Goal: Communication & Community: Answer question/provide support

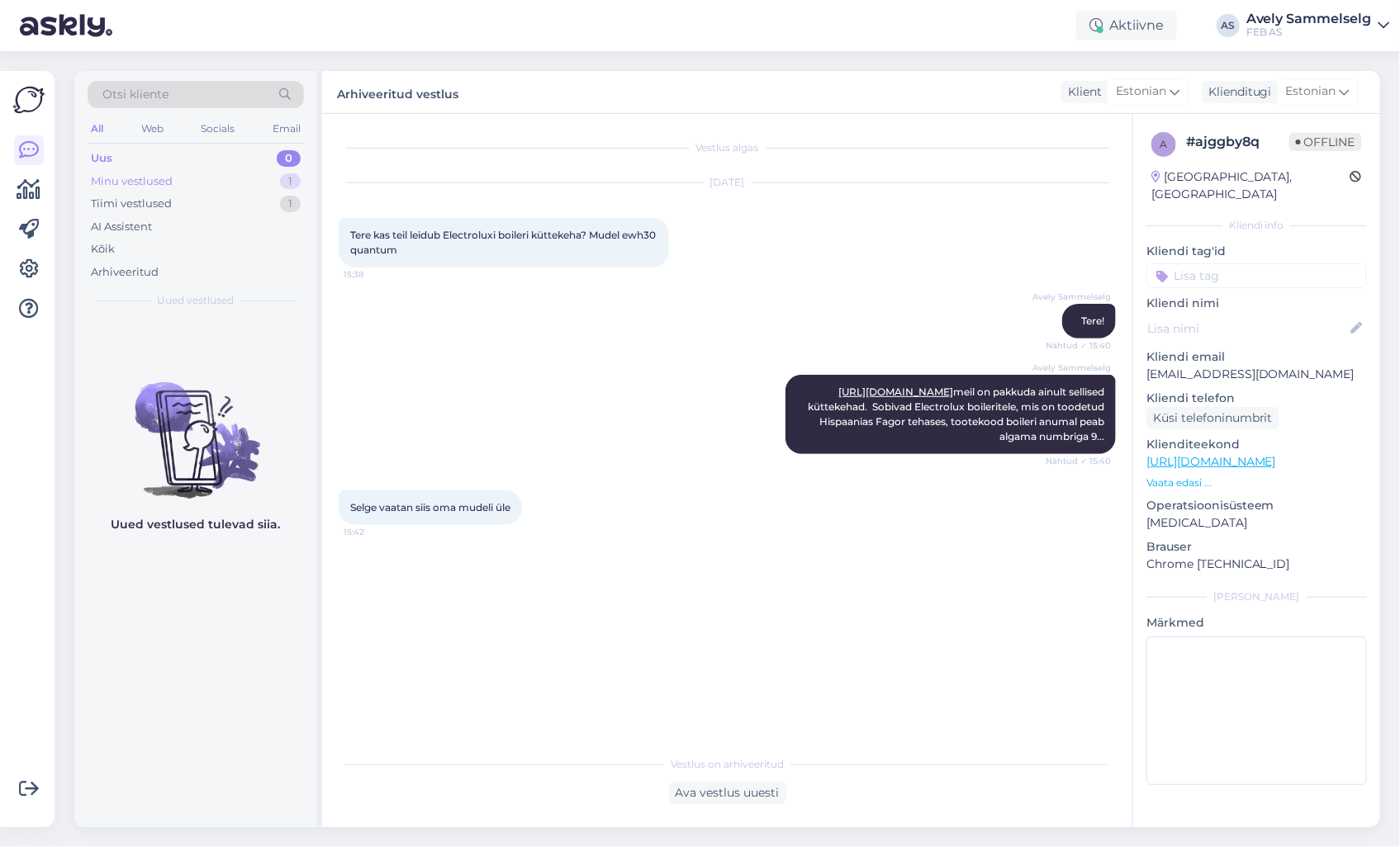
click at [211, 187] on div "Minu vestlused 1" at bounding box center [196, 182] width 217 height 23
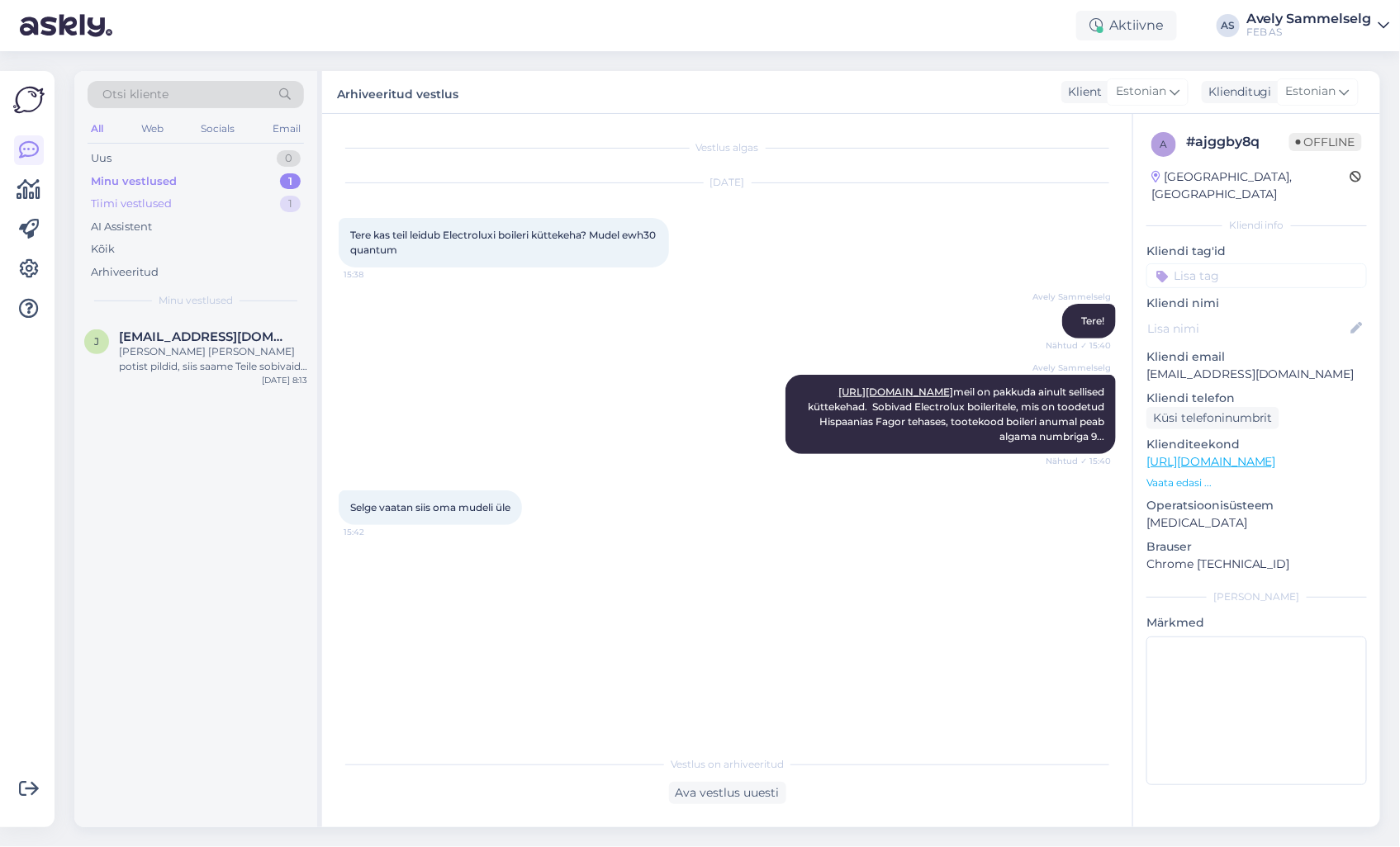
click at [209, 206] on div "Tiimi vestlused 1" at bounding box center [196, 204] width 217 height 23
click at [208, 347] on div "Kohe vaatan" at bounding box center [212, 351] width 188 height 14
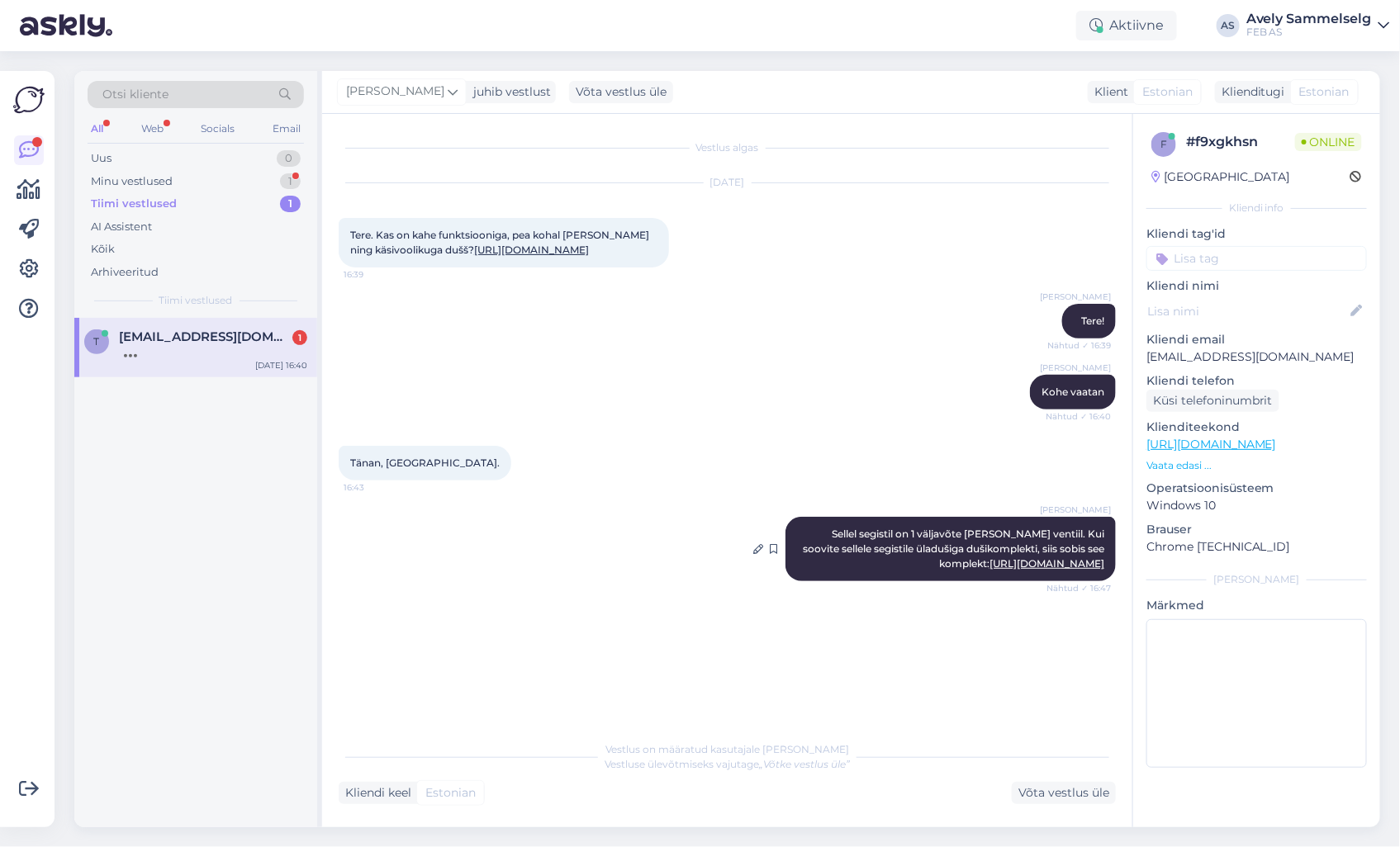
click at [993, 569] on link "[URL][DOMAIN_NAME]" at bounding box center [1046, 564] width 115 height 13
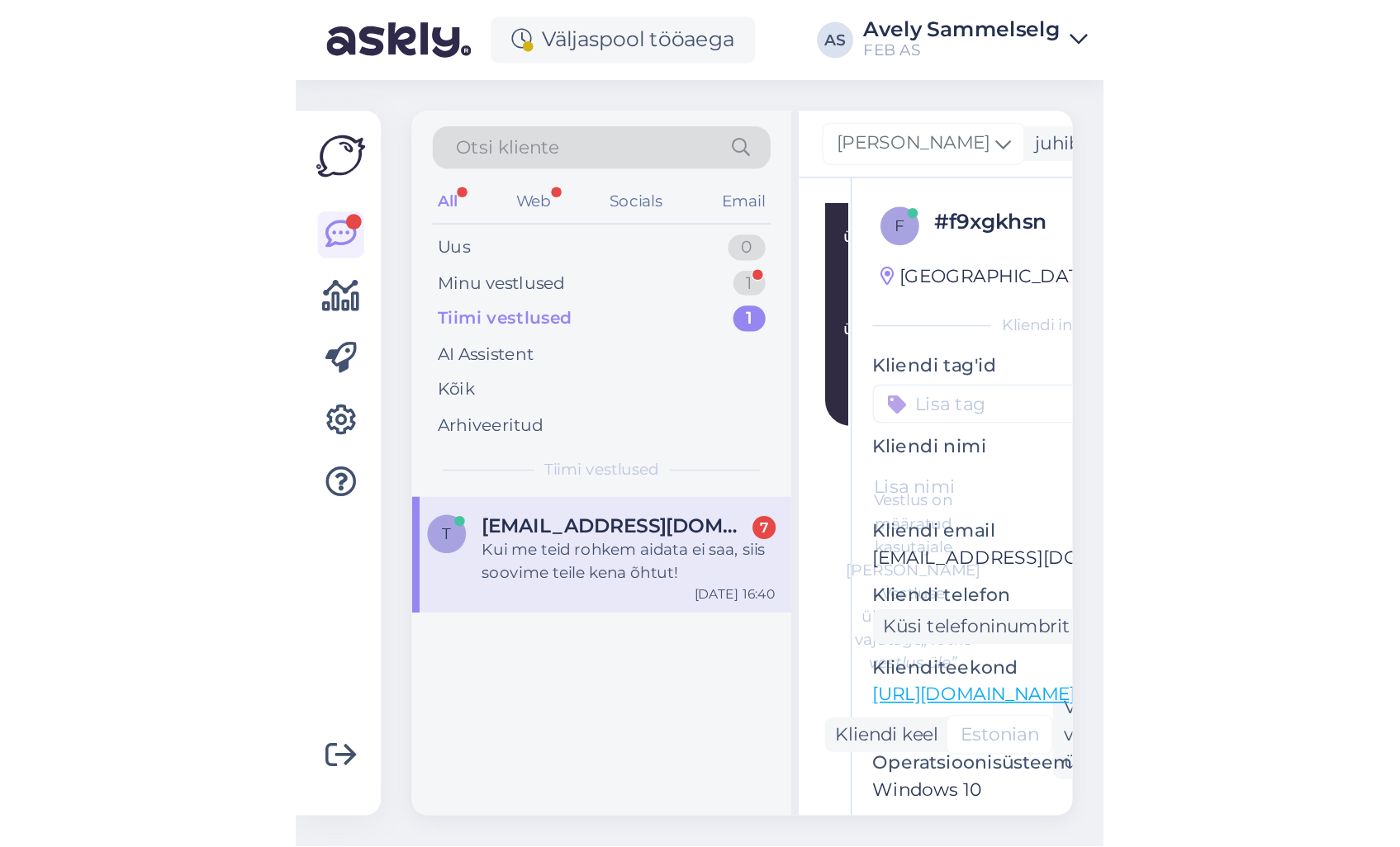
scroll to position [1286, 0]
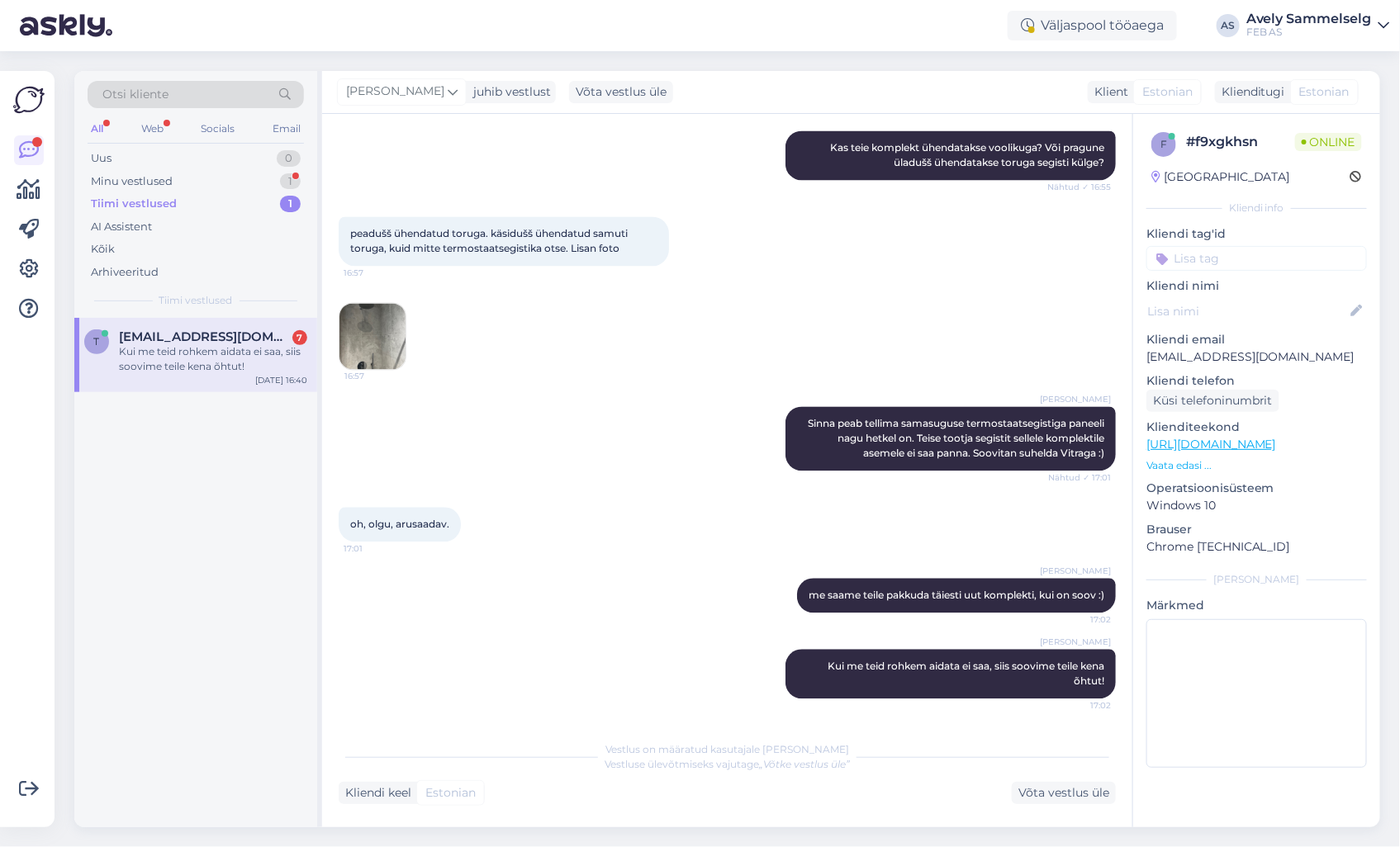
click at [852, 245] on div "peadušš ühendatud toruga. käsidušš ühendatud samuti toruga, kuid mitte termosta…" at bounding box center [726, 294] width 778 height 190
click at [838, 258] on div "peadušš ühendatud toruga. käsidušš ühendatud samuti toruga, kuid mitte termosta…" at bounding box center [726, 294] width 778 height 190
click at [159, 182] on div "Minu vestlused" at bounding box center [131, 181] width 82 height 16
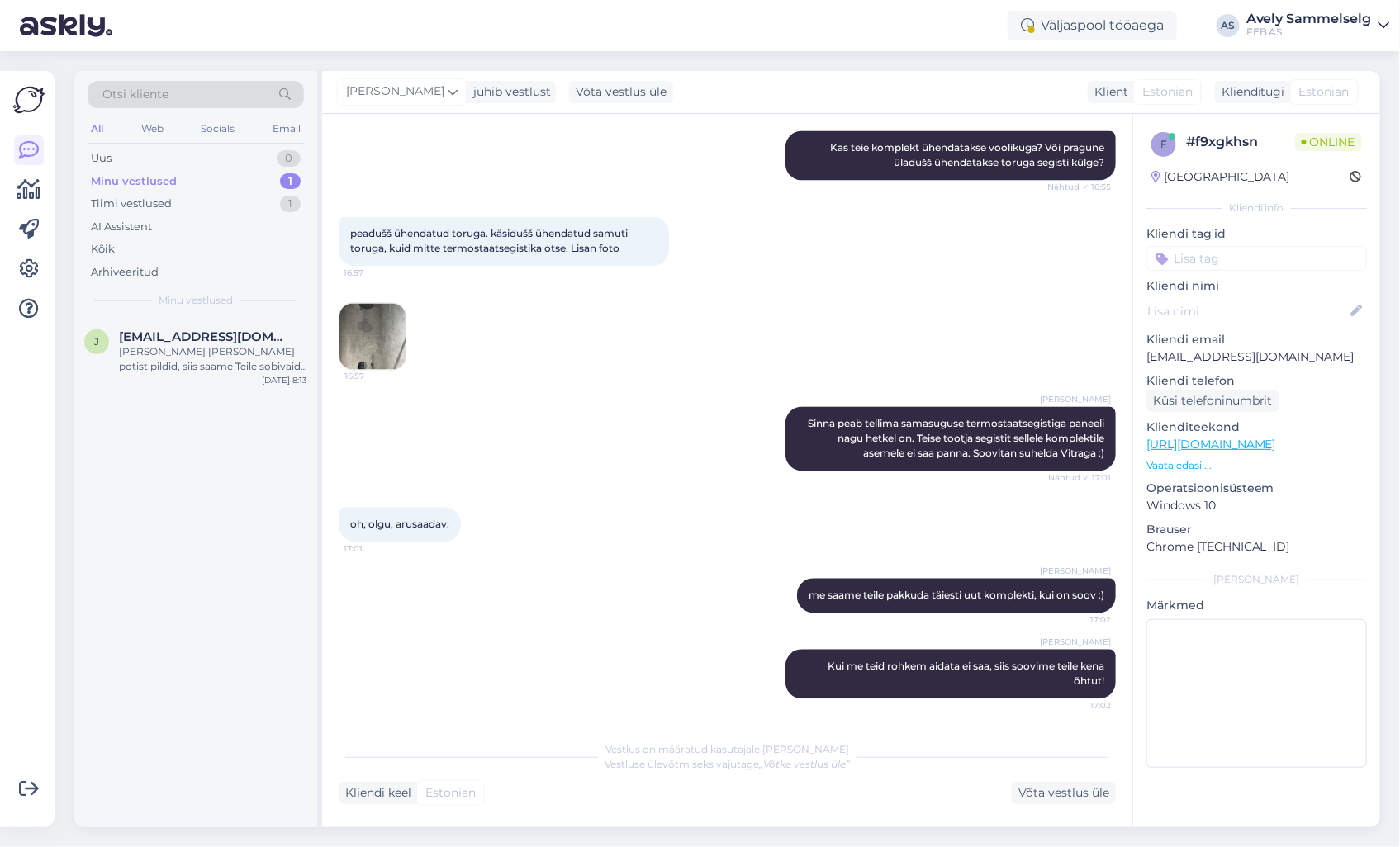
click at [699, 246] on div "peadušš ühendatud toruga. käsidušš ühendatud samuti toruga, kuid mitte termosta…" at bounding box center [726, 294] width 778 height 190
click at [643, 185] on div "Triinu [PERSON_NAME] Kas teie komplekt ühendatakse voolikuga? Või pragune üladu…" at bounding box center [726, 155] width 778 height 86
click at [672, 165] on div "Triinu [PERSON_NAME] Kas teie komplekt ühendatakse voolikuga? Või pragune üladu…" at bounding box center [726, 155] width 778 height 86
click at [650, 163] on div "Triinu [PERSON_NAME] Kas teie komplekt ühendatakse voolikuga? Või pragune üladu…" at bounding box center [726, 155] width 778 height 86
click at [828, 49] on div "Väljaspool tööaega AS Avely Sammelselg FEB AS" at bounding box center [700, 25] width 1400 height 51
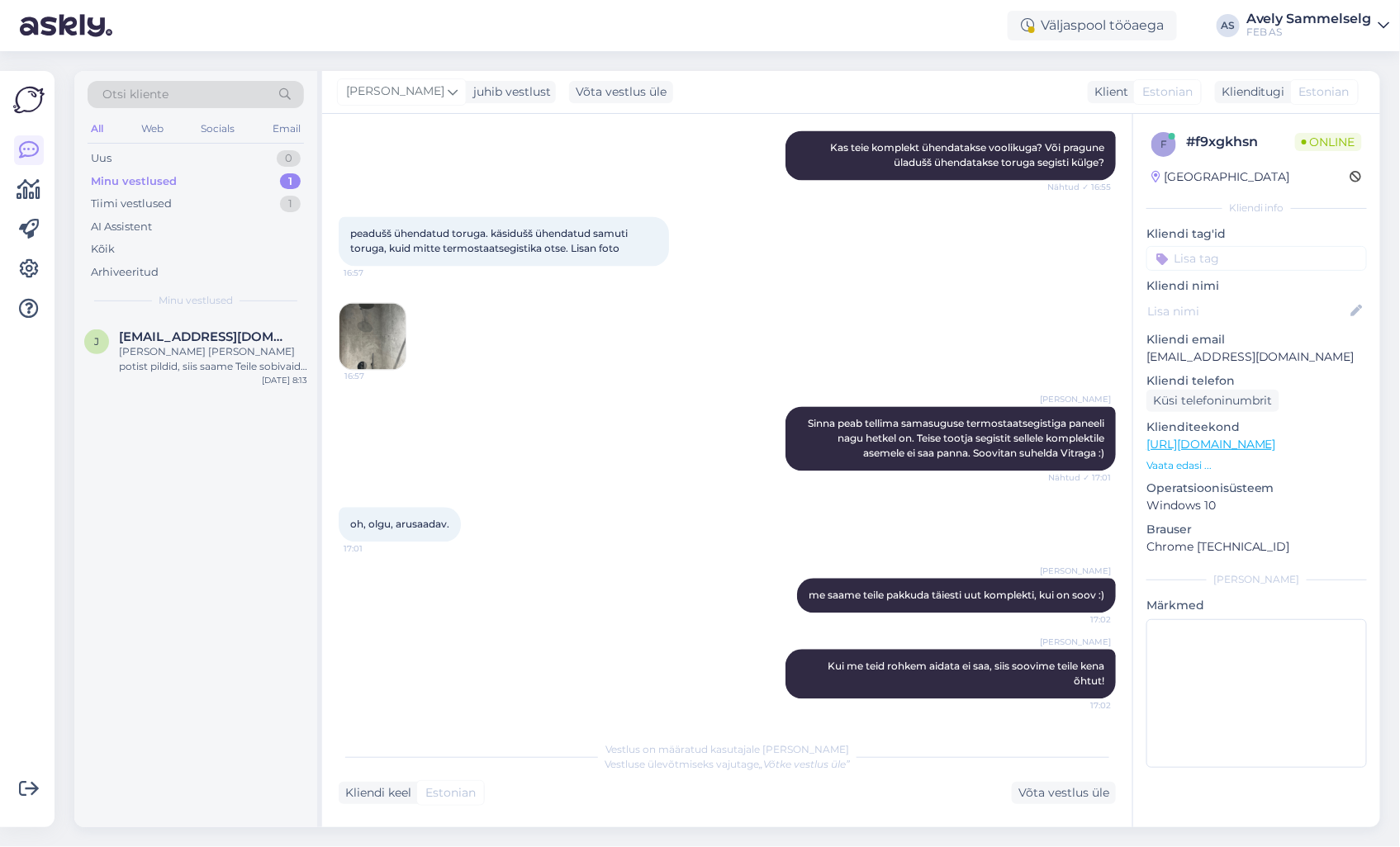
click at [835, 54] on div "Otsi kliente All Web Socials Email Uus 0 Minu vestlused 1 Tiimi vestlused 1 AI …" at bounding box center [732, 449] width 1335 height 796
click at [1192, 21] on div "Väljaspool tööaega AS Avely Sammelselg FEB AS" at bounding box center [700, 25] width 1400 height 51
click at [1121, 21] on div "Väljaspool tööaega" at bounding box center [1093, 25] width 170 height 30
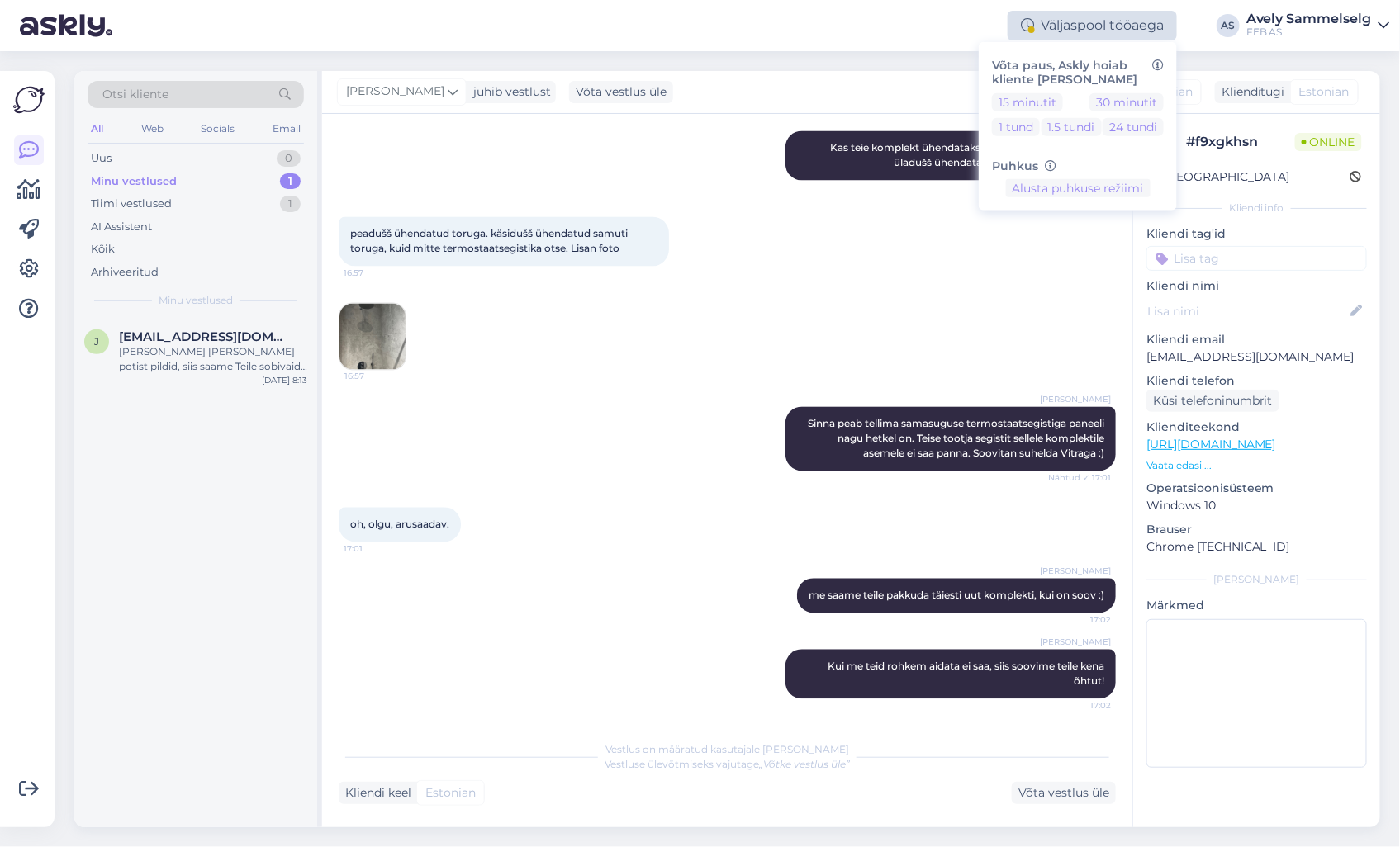
click at [1128, 29] on div "Väljaspool tööaega" at bounding box center [1093, 25] width 170 height 30
